Goal: Information Seeking & Learning: Find specific fact

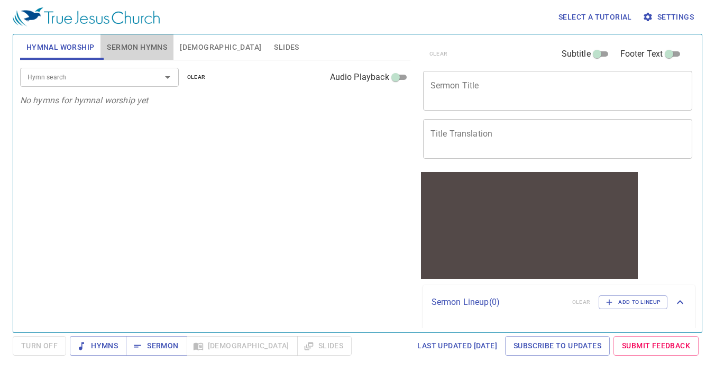
click at [149, 47] on span "Sermon Hymns" at bounding box center [137, 47] width 60 height 13
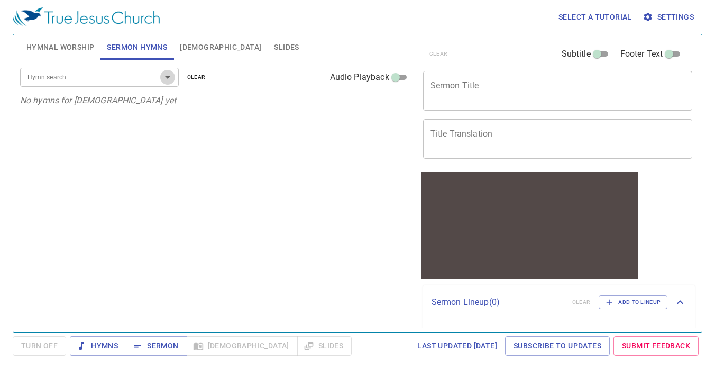
click at [168, 79] on icon "Open" at bounding box center [167, 77] width 13 height 13
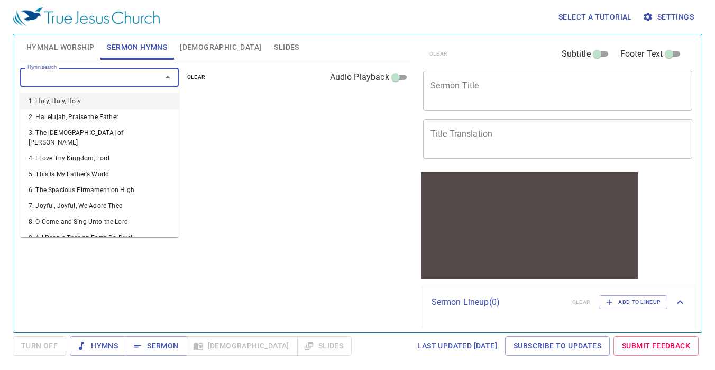
click at [119, 83] on div "Hymn search" at bounding box center [99, 77] width 159 height 19
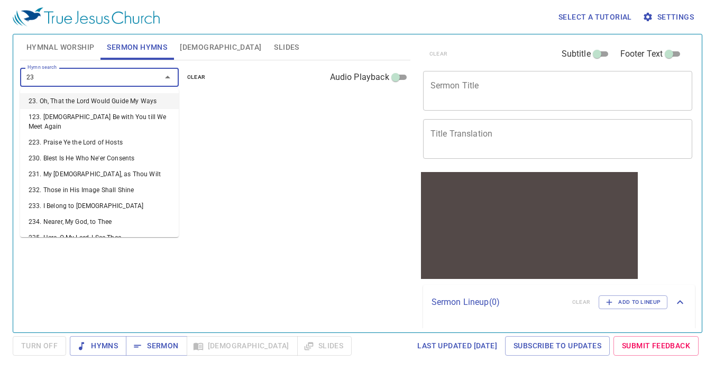
type input "234"
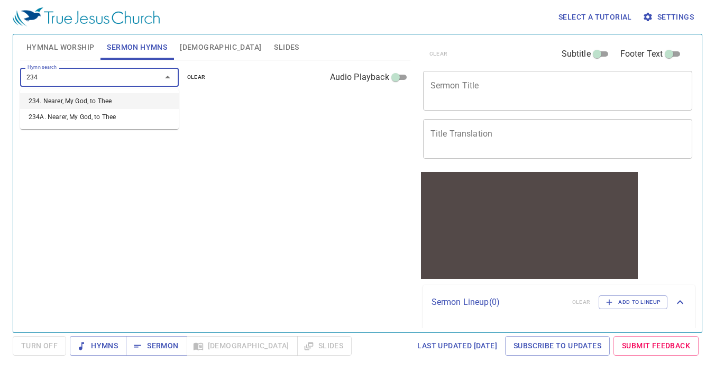
click at [96, 100] on li "234. Nearer, My God, to Thee" at bounding box center [99, 101] width 159 height 16
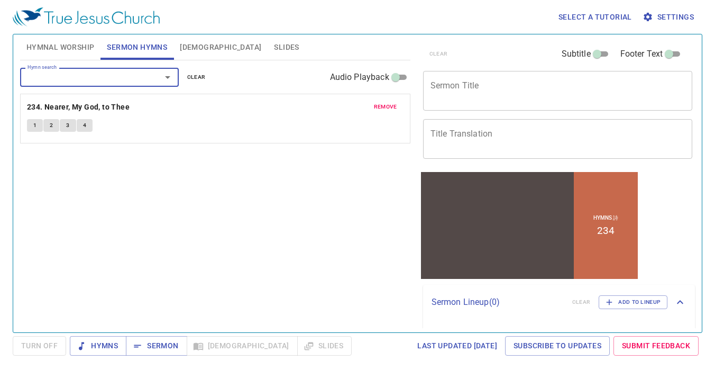
scroll to position [25, 0]
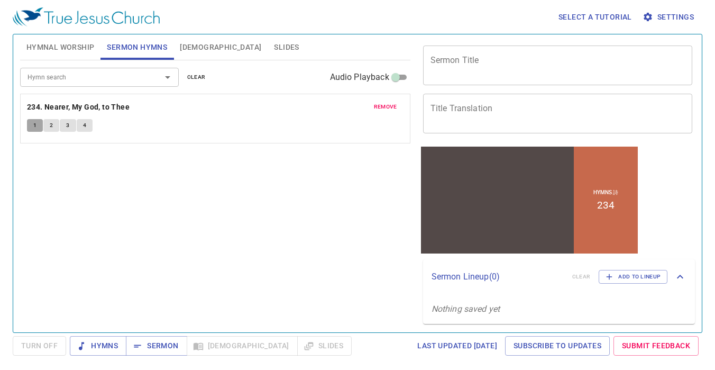
click at [33, 126] on span "1" at bounding box center [34, 126] width 3 height 10
click at [85, 122] on span "4" at bounding box center [84, 126] width 3 height 10
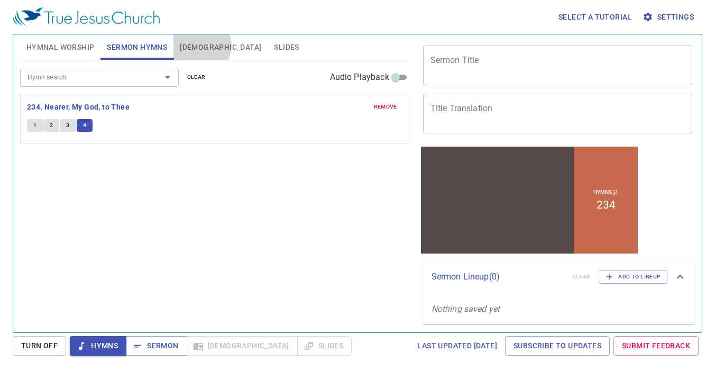
click at [201, 45] on button "Bible" at bounding box center [220, 46] width 94 height 25
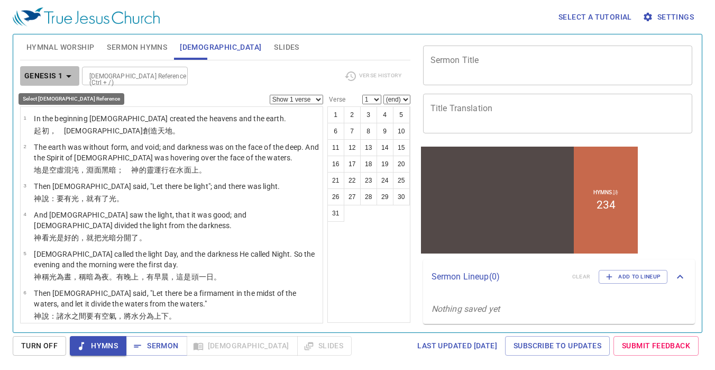
click at [62, 78] on icon "button" at bounding box center [68, 76] width 13 height 13
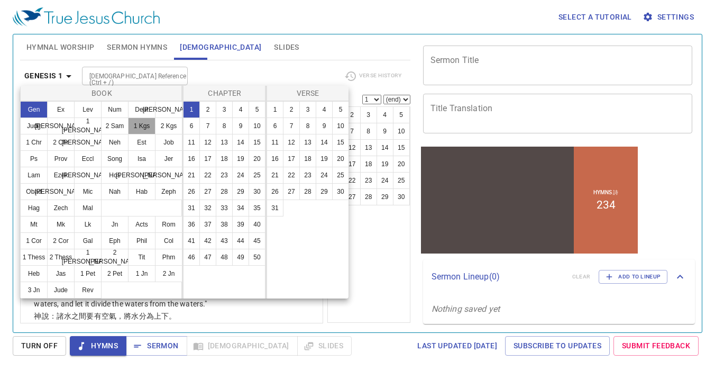
click at [144, 118] on button "1 Kgs" at bounding box center [141, 125] width 27 height 17
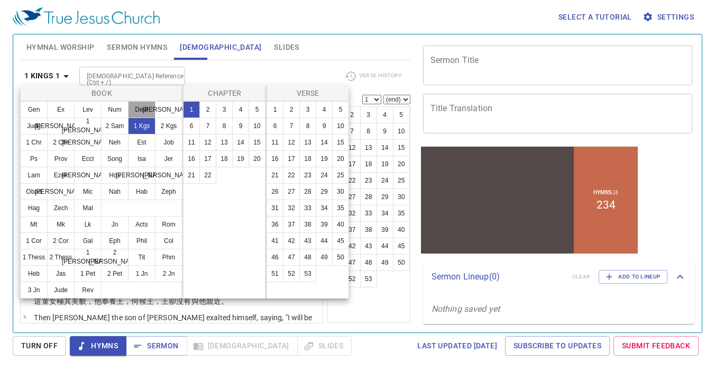
click at [144, 102] on button "Deut" at bounding box center [141, 109] width 27 height 17
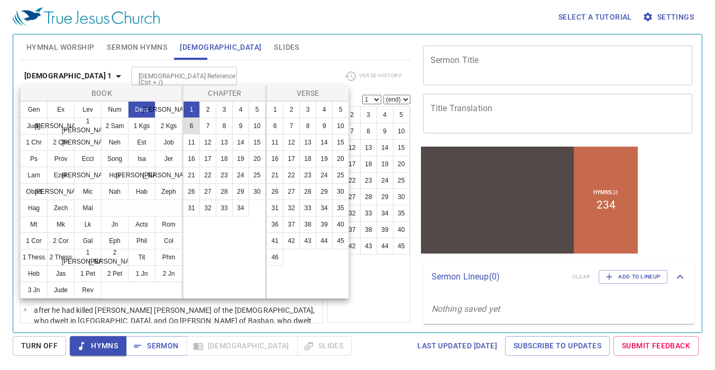
click at [190, 127] on button "6" at bounding box center [191, 125] width 17 height 17
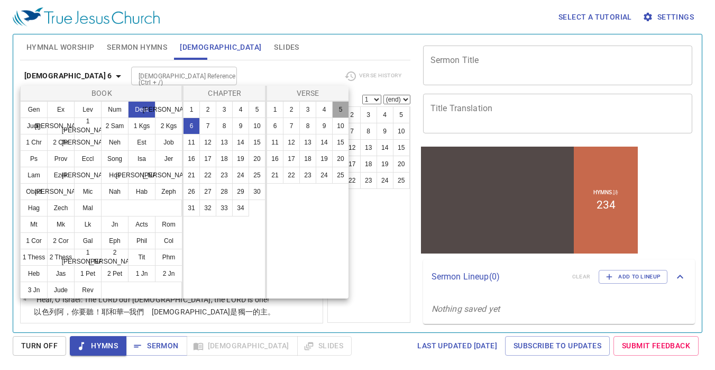
click at [337, 114] on button "5" at bounding box center [340, 109] width 17 height 17
select select "5"
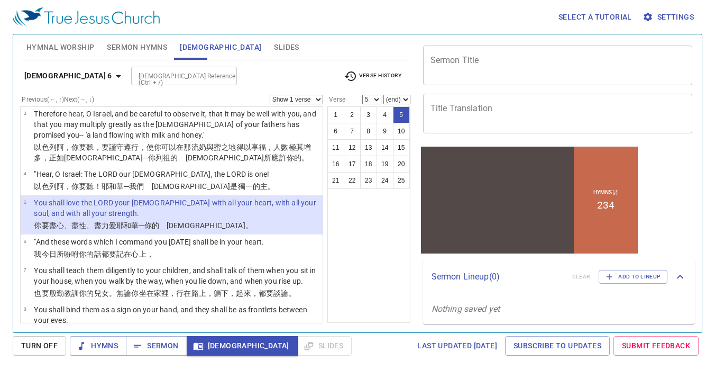
click at [303, 99] on select "Show 1 verse Show 2 verses Show 3 verses Show 4 verses Show 5 verses" at bounding box center [296, 100] width 53 height 10
click at [270, 95] on select "Show 1 verse Show 2 verses Show 3 verses Show 4 verses Show 5 verses" at bounding box center [296, 100] width 53 height 10
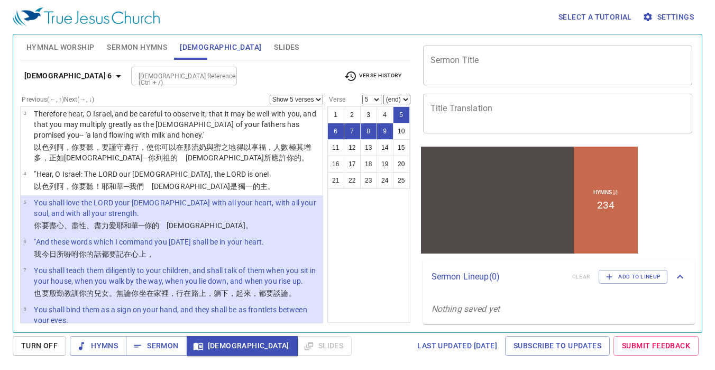
click at [292, 99] on select "Show 1 verse Show 2 verses Show 3 verses Show 4 verses Show 5 verses" at bounding box center [296, 100] width 53 height 10
select select "1"
click at [270, 95] on select "Show 1 verse Show 2 verses Show 3 verses Show 4 verses Show 5 verses" at bounding box center [296, 100] width 53 height 10
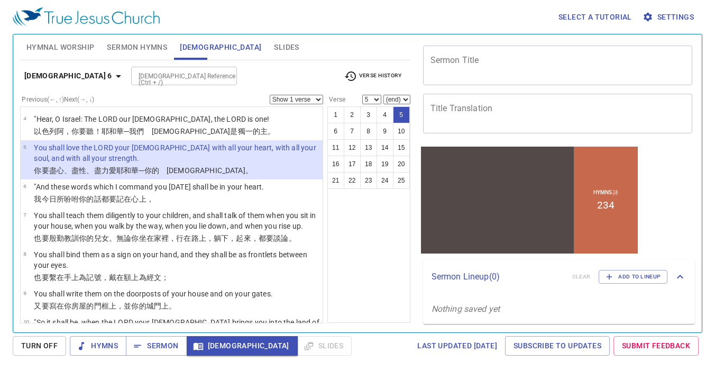
scroll to position [187, 0]
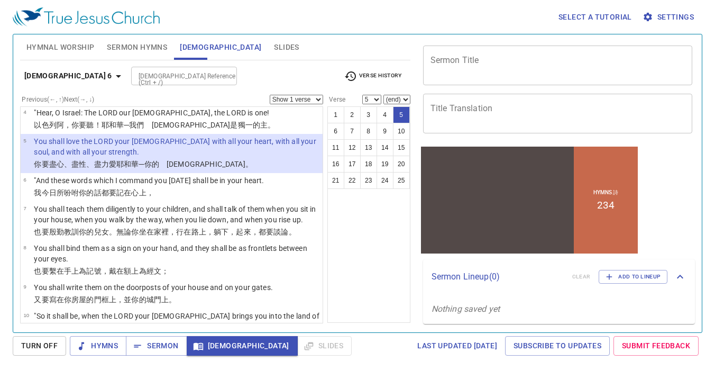
click at [101, 232] on wh8150 "你的兒女 。無論你坐 在家 裡，行 在路 上，躺下 ，起來 ，都要談論 。" at bounding box center [187, 231] width 217 height 8
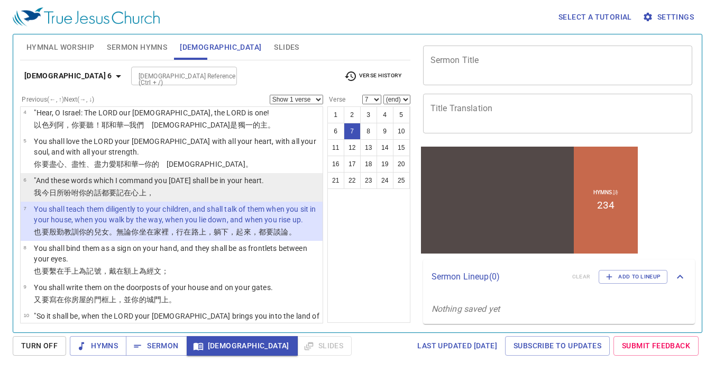
click at [107, 187] on p "我今日 所吩咐 你的話 都要記在心 上，" at bounding box center [149, 192] width 230 height 11
select select "6"
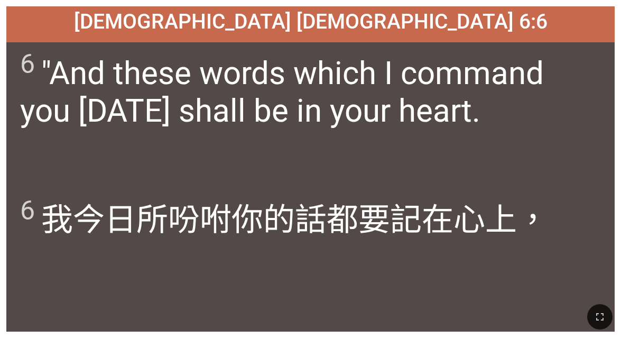
click at [422, 262] on div "6 我今日 所吩咐 你的話 都要記在心 上，" at bounding box center [310, 259] width 608 height 145
